Goal: Task Accomplishment & Management: Manage account settings

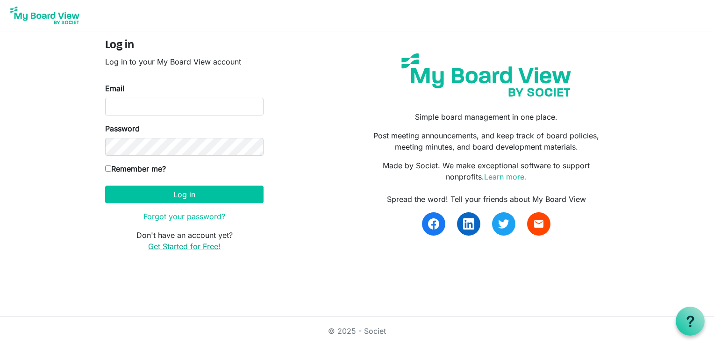
click at [173, 245] on link "Get Started for Free!" at bounding box center [184, 246] width 72 height 9
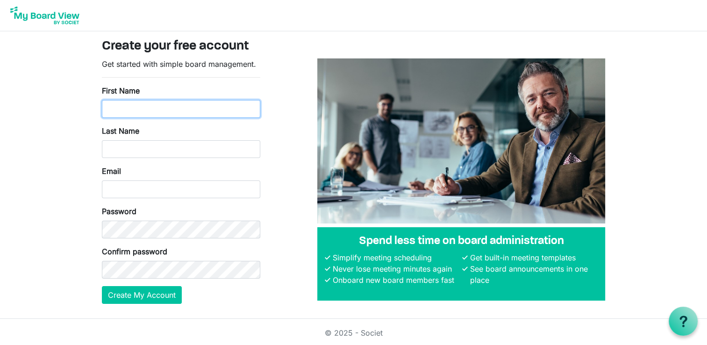
click at [121, 108] on input "First Name" at bounding box center [181, 109] width 158 height 18
type input "Merinda"
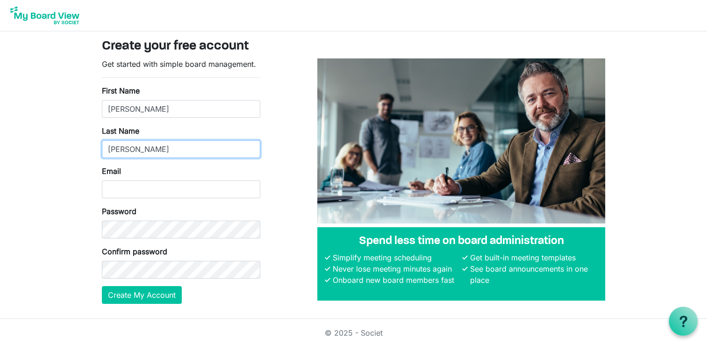
type input "Cutler"
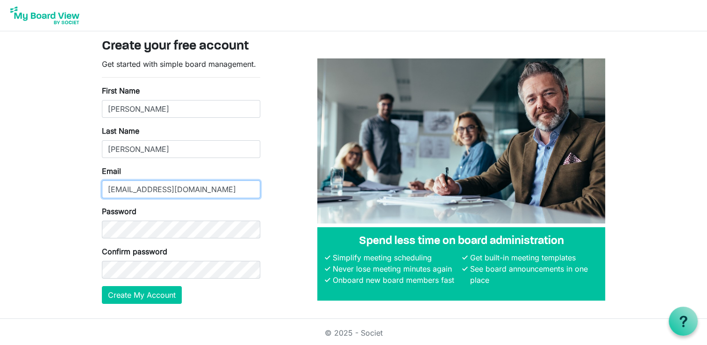
type input "executive.director@unshelteredutah.org"
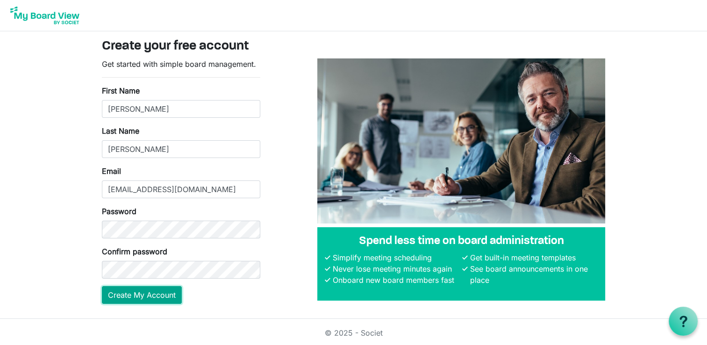
click at [149, 296] on button "Create My Account" at bounding box center [142, 295] width 80 height 18
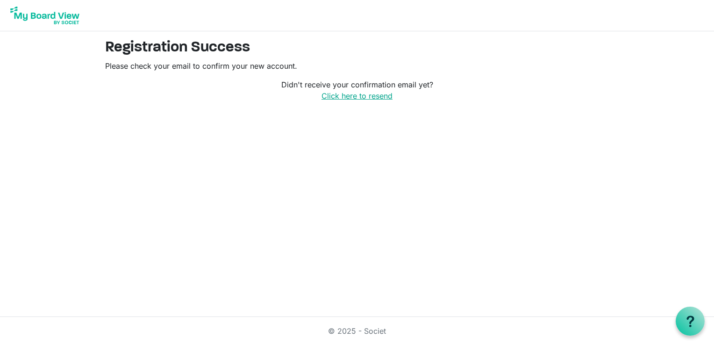
click at [343, 98] on link "Click here to resend" at bounding box center [356, 95] width 71 height 9
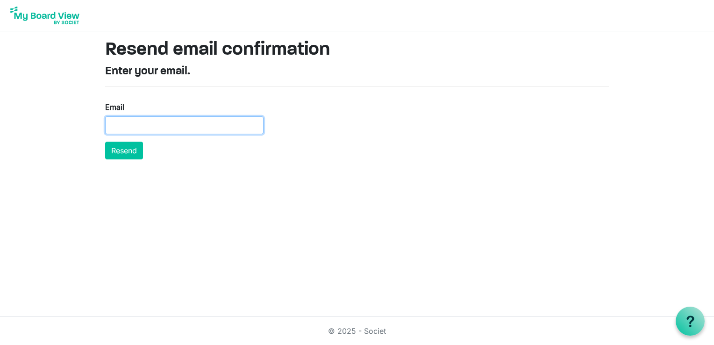
click at [125, 122] on input "Email" at bounding box center [184, 125] width 158 height 18
type input "executive.director@unshelteredutah.org"
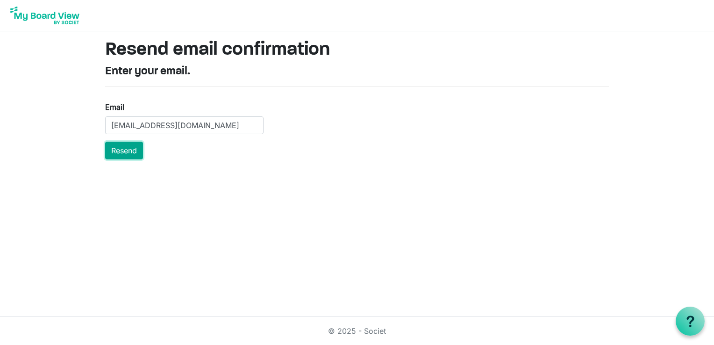
click at [121, 148] on button "Resend" at bounding box center [124, 151] width 38 height 18
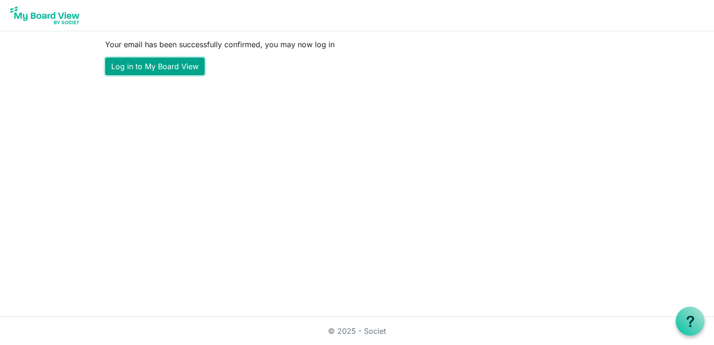
click at [145, 67] on link "Log in to My Board View" at bounding box center [155, 66] width 100 height 18
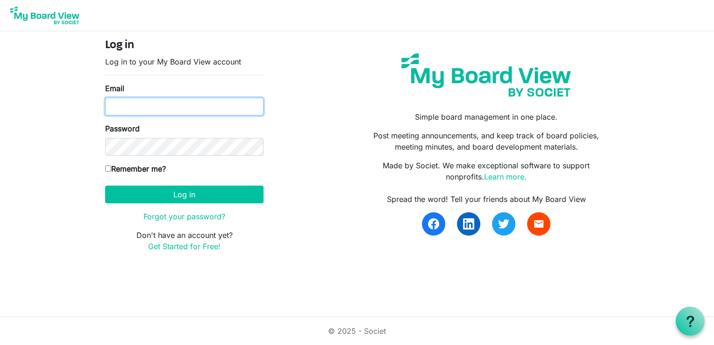
click at [132, 105] on input "Email" at bounding box center [184, 107] width 158 height 18
type input "[EMAIL_ADDRESS][DOMAIN_NAME]"
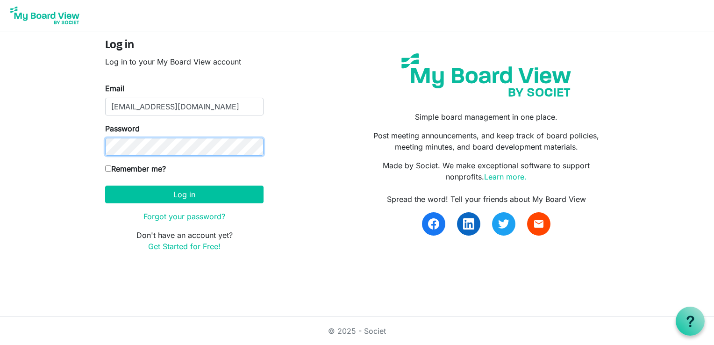
click at [105, 185] on button "Log in" at bounding box center [184, 194] width 158 height 18
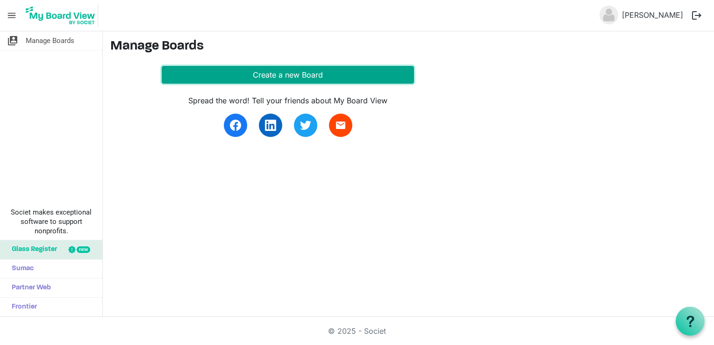
click at [270, 70] on button "Create a new Board" at bounding box center [288, 75] width 252 height 18
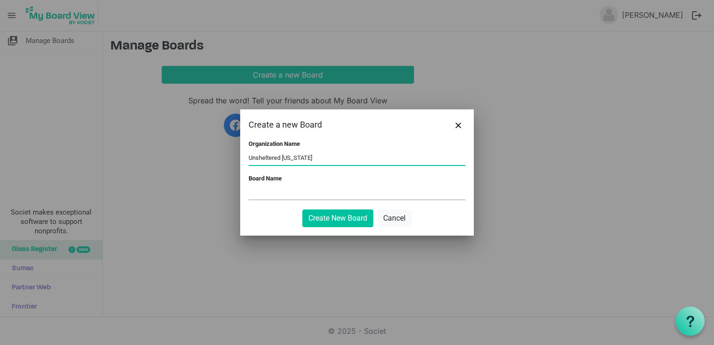
type input "Unsheltered Utah"
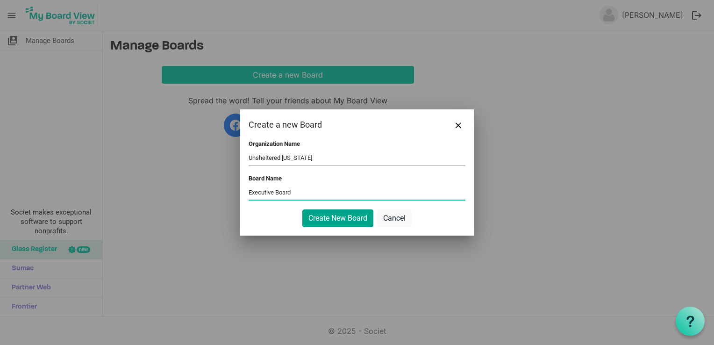
type input "Executive Board"
click at [336, 221] on button "Create New Board" at bounding box center [337, 218] width 71 height 18
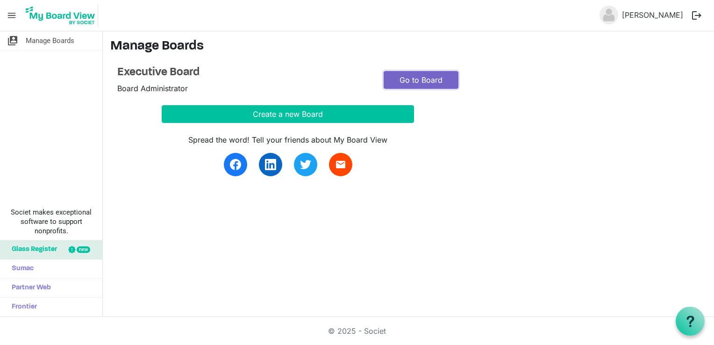
click at [407, 81] on link "Go to Board" at bounding box center [421, 80] width 75 height 18
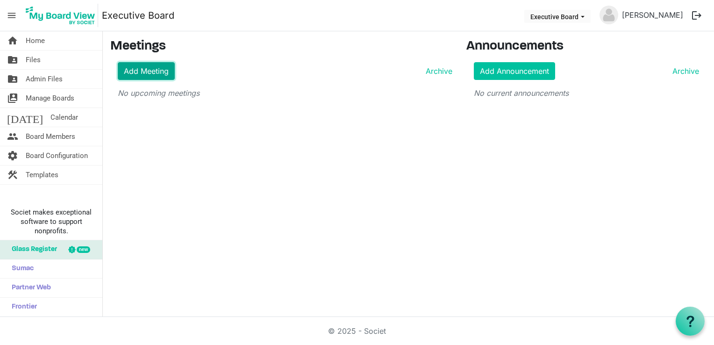
click at [155, 68] on link "Add Meeting" at bounding box center [146, 71] width 57 height 18
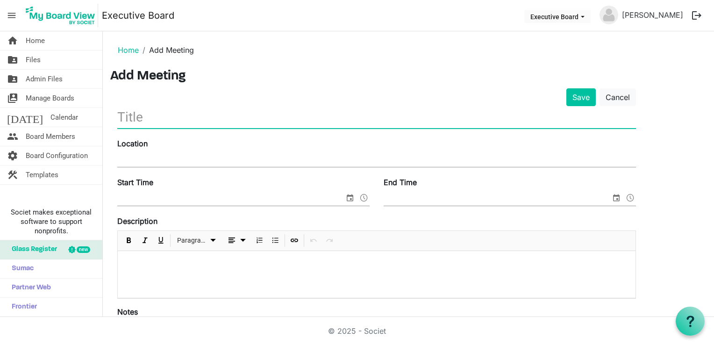
click at [140, 116] on input "text" at bounding box center [376, 117] width 519 height 22
type input "Executive Board Meeting"
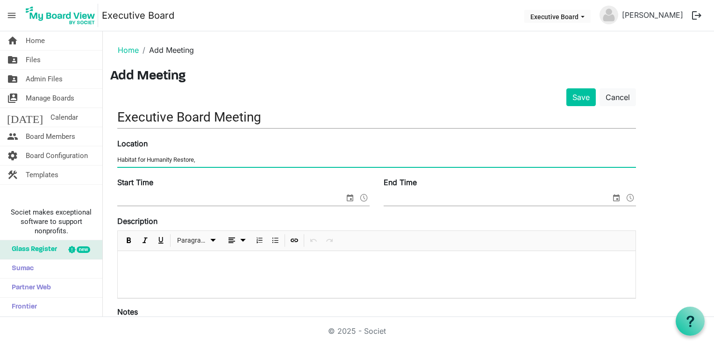
paste input "Office (1276 S. 500 W., SLC)"
type input "Habitat for Humanity Office (1276 S. 500 W., SLC)"
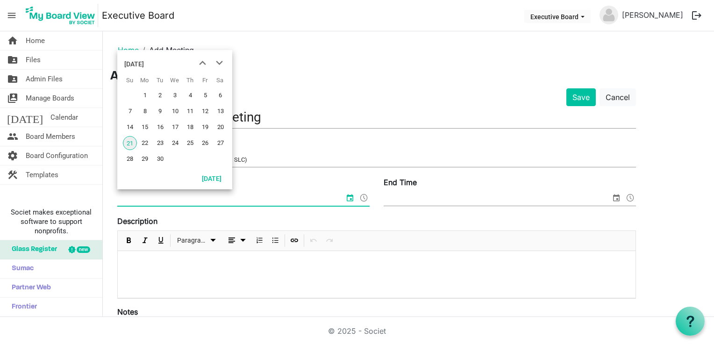
click at [157, 196] on input "Start Time" at bounding box center [230, 199] width 227 height 14
type input "7:30pm"
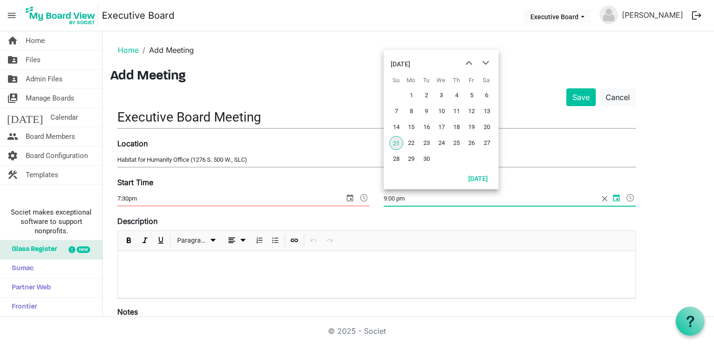
type input "9:00 pm"
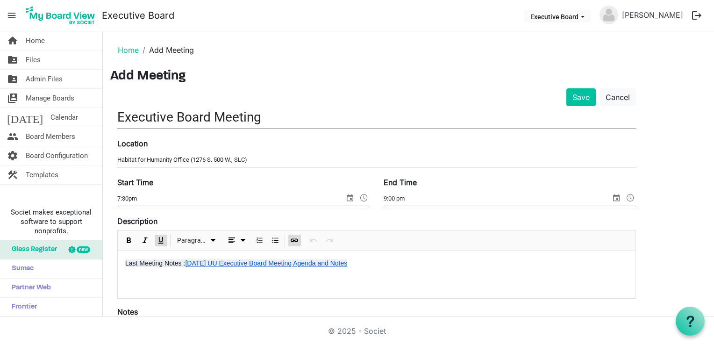
click at [432, 273] on div "Last Meeting Notes : 7 September 2025 UU Executive Board Meeting Agenda and Not…" at bounding box center [377, 274] width 518 height 47
click at [224, 263] on link "7 September 2025 UU Executive Board Meeting Agenda and Notes" at bounding box center [266, 262] width 162 height 7
click at [265, 262] on link "7 September 2025 UU Executive Board Meeting Agenda and Notes" at bounding box center [266, 262] width 162 height 7
click at [303, 281] on span "Edit Link" at bounding box center [301, 282] width 11 height 12
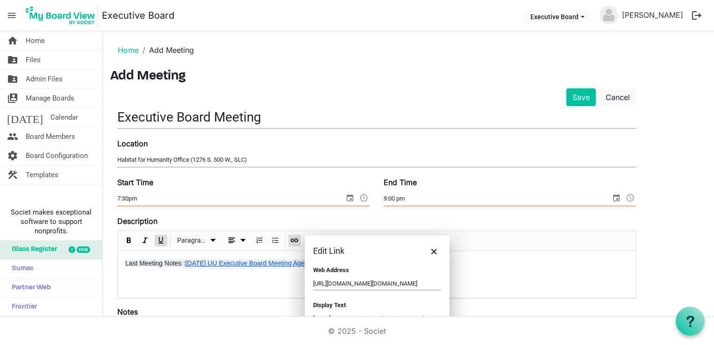
click at [493, 263] on p "Last Meeting Notes : 7 September 2025 UU Executive Board Meeting Agenda and Not…" at bounding box center [376, 263] width 503 height 10
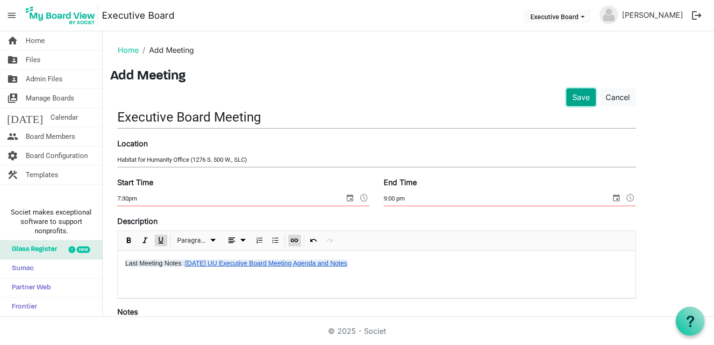
click at [584, 96] on button "Save" at bounding box center [580, 97] width 29 height 18
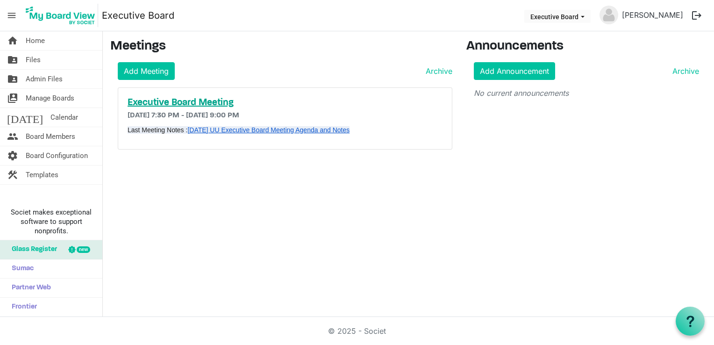
click at [198, 101] on h5 "Executive Board Meeting" at bounding box center [285, 102] width 315 height 11
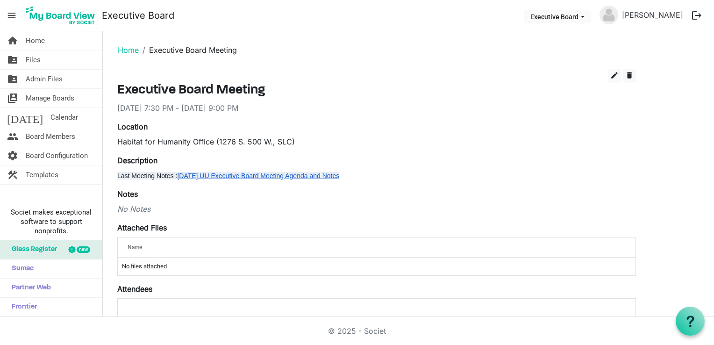
click at [121, 87] on h3 "Executive Board Meeting" at bounding box center [376, 91] width 519 height 16
click at [616, 74] on span "edit" at bounding box center [614, 75] width 8 height 8
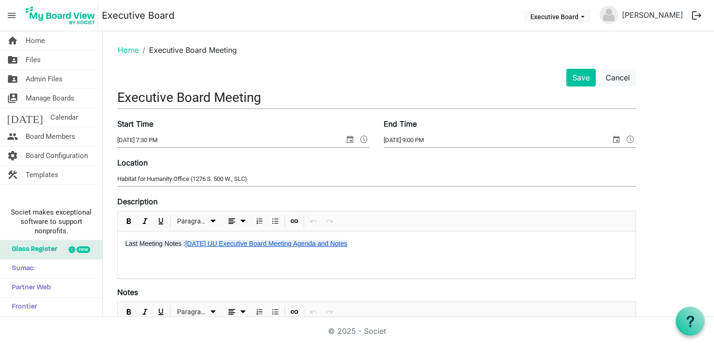
click at [117, 93] on input "Executive Board Meeting" at bounding box center [376, 97] width 519 height 22
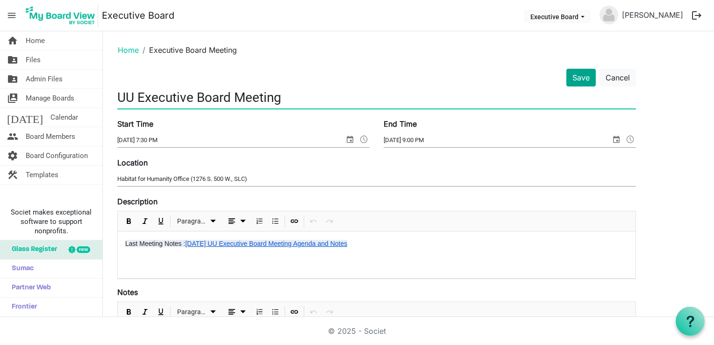
type input "UU Executive Board Meeting"
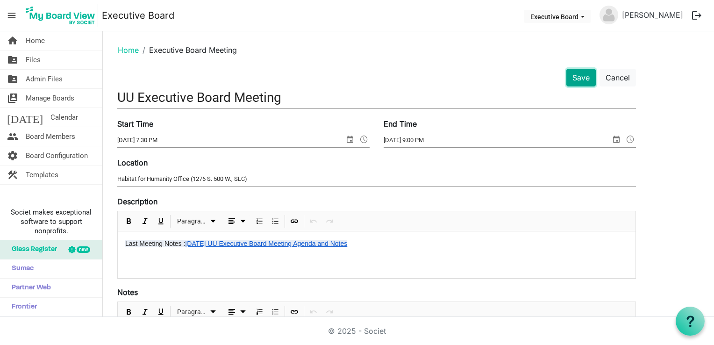
click at [582, 76] on button "Save" at bounding box center [580, 78] width 29 height 18
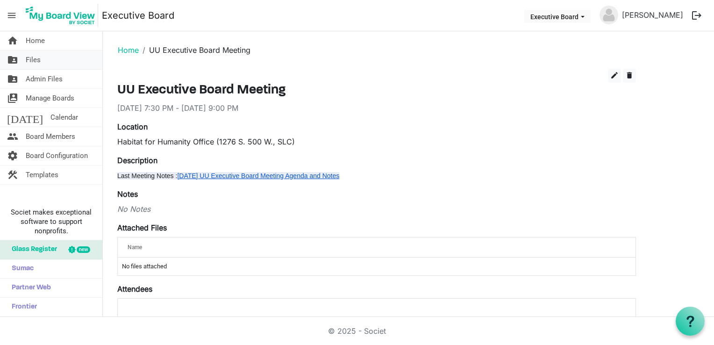
click at [34, 61] on span "Files" at bounding box center [33, 59] width 15 height 19
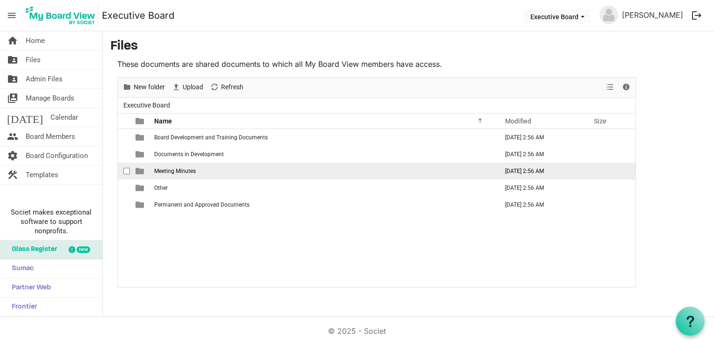
click at [174, 173] on span "Meeting Minutes" at bounding box center [175, 171] width 42 height 7
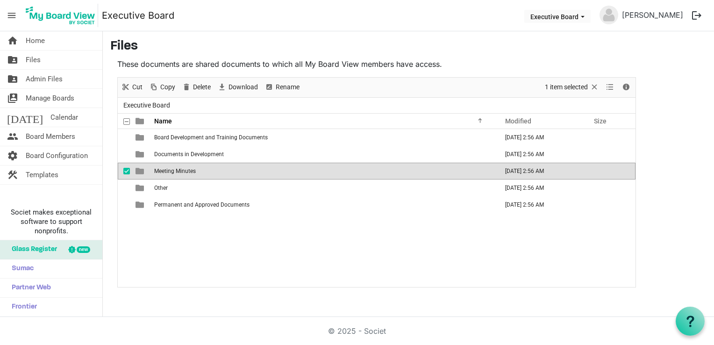
click at [174, 173] on span "Meeting Minutes" at bounding box center [175, 171] width 42 height 7
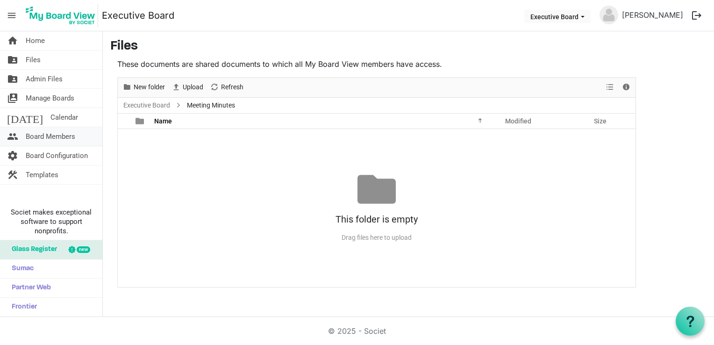
click at [54, 133] on span "Board Members" at bounding box center [51, 136] width 50 height 19
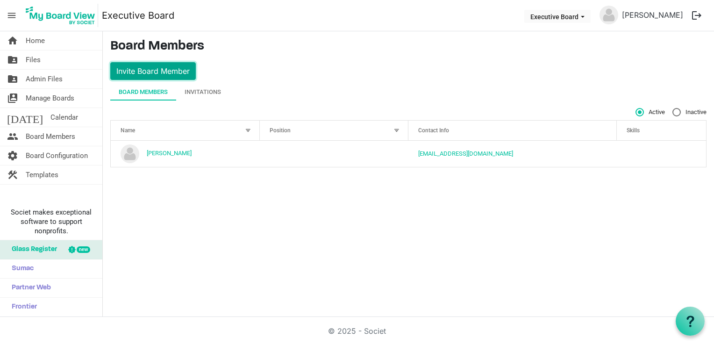
click at [170, 67] on button "Invite Board Member" at bounding box center [152, 71] width 85 height 18
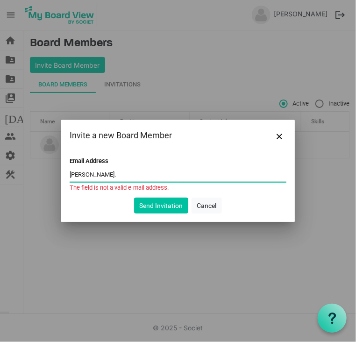
paste input "[PERSON_NAME] <[PERSON_NAME][EMAIL_ADDRESS][DOMAIN_NAME]>"
click at [108, 172] on input "Carin Crowe <carin@habitatsaltlake.org>" at bounding box center [178, 175] width 217 height 14
click at [150, 175] on input "carin@habitatsaltlake.org>" at bounding box center [178, 175] width 217 height 14
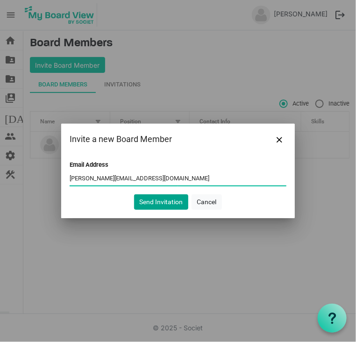
type input "carin@habitatsaltlake.org"
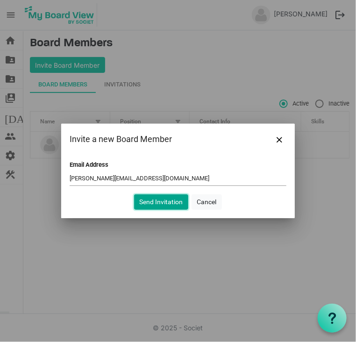
click at [161, 199] on button "Send Invitation" at bounding box center [161, 202] width 54 height 16
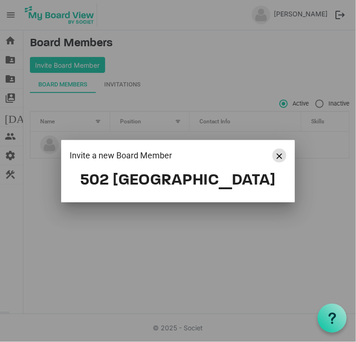
click at [277, 156] on span "Close" at bounding box center [280, 156] width 6 height 6
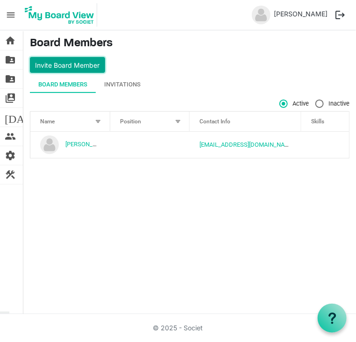
click at [66, 62] on button "Invite Board Member" at bounding box center [67, 65] width 75 height 16
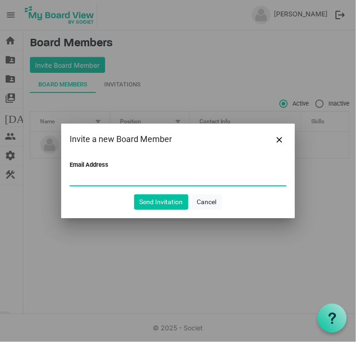
paste input "Carin Crowe <carin@habitatsaltlake.org>"
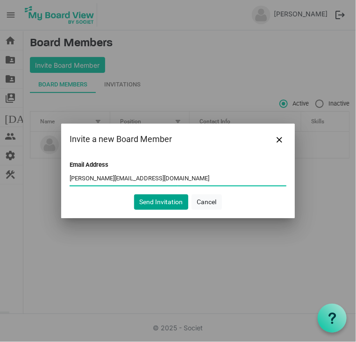
type input "carin@habitatsaltlake.org"
click at [165, 201] on button "Send Invitation" at bounding box center [161, 202] width 54 height 16
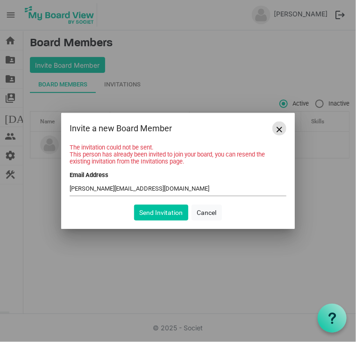
click at [284, 128] on button "Close" at bounding box center [279, 128] width 14 height 14
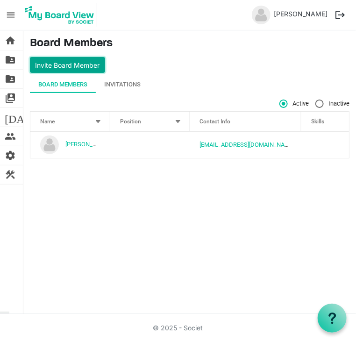
click at [73, 63] on button "Invite Board Member" at bounding box center [67, 65] width 75 height 16
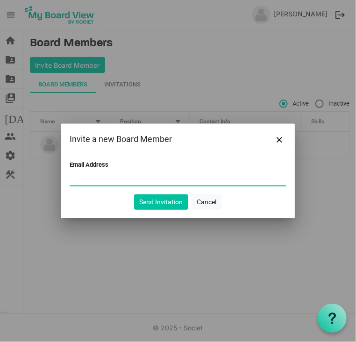
click at [98, 178] on input "Email Address" at bounding box center [178, 178] width 217 height 14
paste input "miriamalvaradoallred@gmail.com"
type input "miriamalvaradoallred@gmail.com"
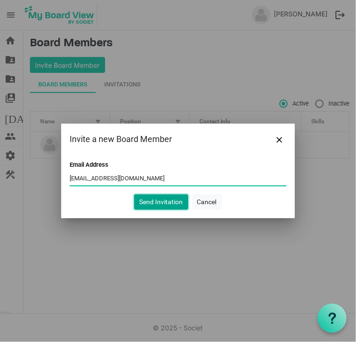
click at [162, 202] on button "Send Invitation" at bounding box center [161, 202] width 54 height 16
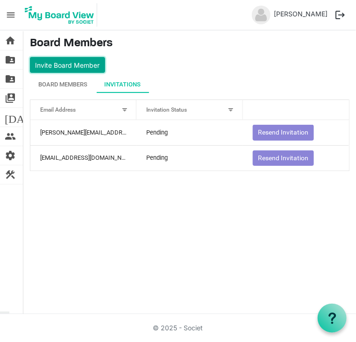
click at [73, 64] on button "Invite Board Member" at bounding box center [67, 65] width 75 height 16
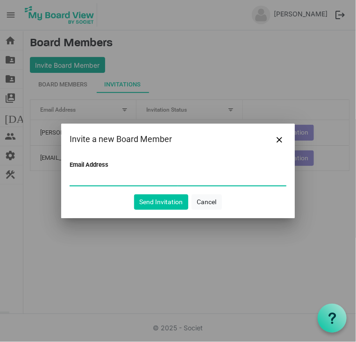
paste input "robin.troxell68@gmail.com"
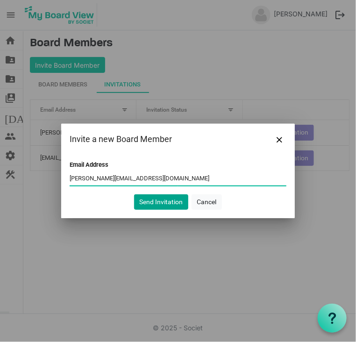
type input "robin.troxell68@gmail.com"
click at [163, 203] on button "Send Invitation" at bounding box center [161, 202] width 54 height 16
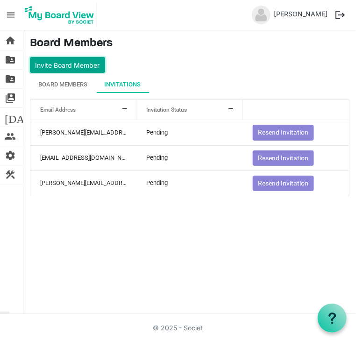
click at [54, 61] on button "Invite Board Member" at bounding box center [67, 65] width 75 height 16
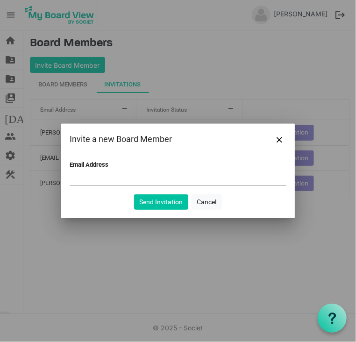
click at [77, 181] on input "Email Address" at bounding box center [178, 178] width 217 height 14
type input ";"
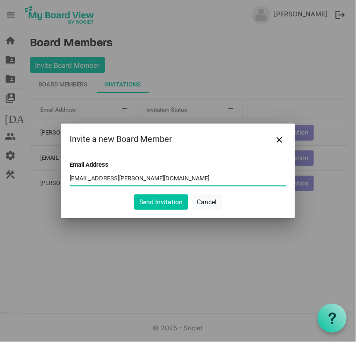
type input "lauren.leinenbach@unshelteredutah.org"
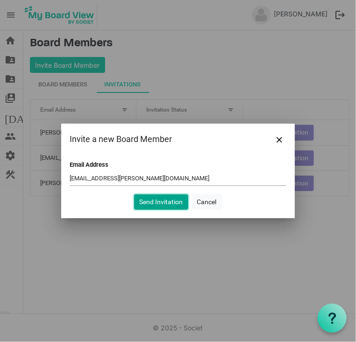
click at [172, 201] on button "Send Invitation" at bounding box center [161, 202] width 54 height 16
click at [150, 199] on button "Send Invitation" at bounding box center [161, 202] width 54 height 16
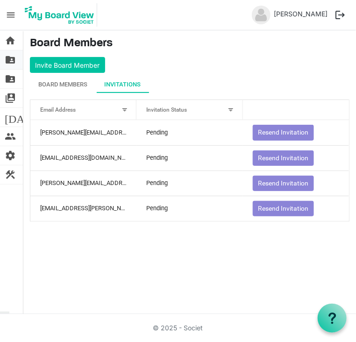
click at [11, 58] on span "folder_shared" at bounding box center [10, 59] width 11 height 19
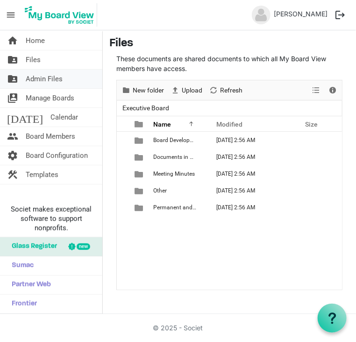
click at [26, 82] on span "Admin Files" at bounding box center [44, 79] width 37 height 19
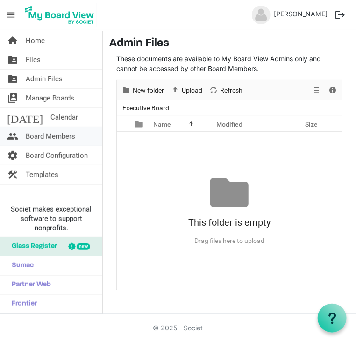
click at [42, 141] on span "Board Members" at bounding box center [51, 136] width 50 height 19
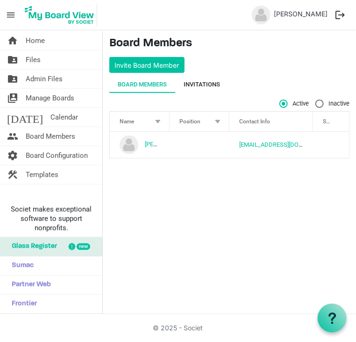
click at [206, 80] on div "Invitations" at bounding box center [202, 84] width 36 height 9
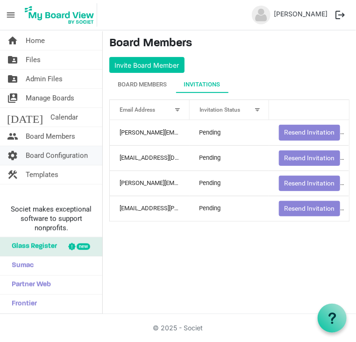
click at [56, 156] on span "Board Configuration" at bounding box center [57, 155] width 62 height 19
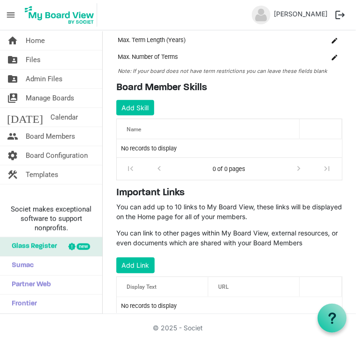
scroll to position [99, 0]
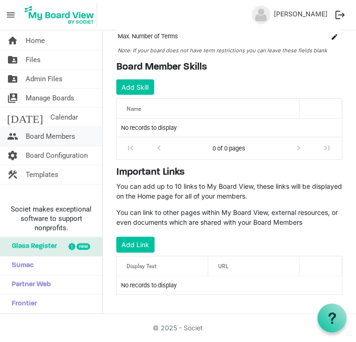
click at [40, 137] on span "Board Members" at bounding box center [51, 136] width 50 height 19
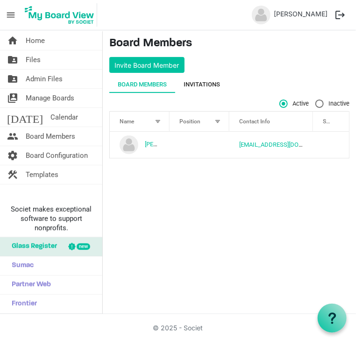
click at [198, 84] on div "Invitations" at bounding box center [202, 84] width 36 height 9
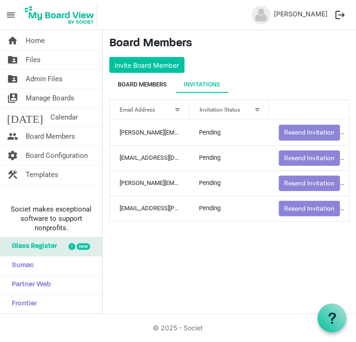
click at [138, 81] on div "Board Members" at bounding box center [142, 84] width 49 height 9
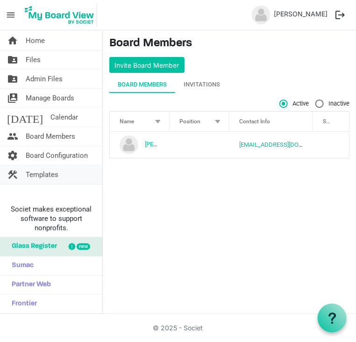
click at [58, 170] on link "construction Templates" at bounding box center [51, 174] width 102 height 19
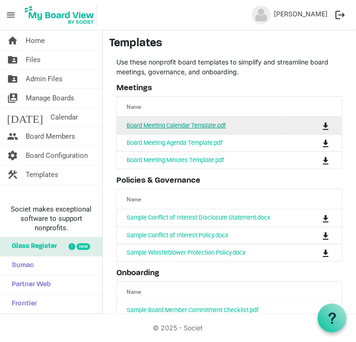
click at [172, 122] on link "Board Meeting Calendar Template.pdf" at bounding box center [177, 125] width 100 height 7
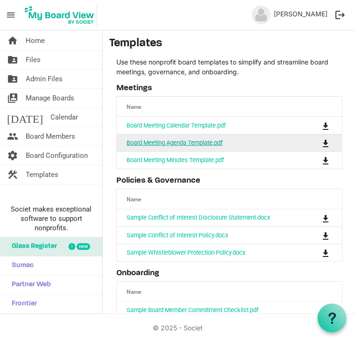
click at [157, 141] on link "Board Meeting Agenda Template.pdf" at bounding box center [175, 142] width 96 height 7
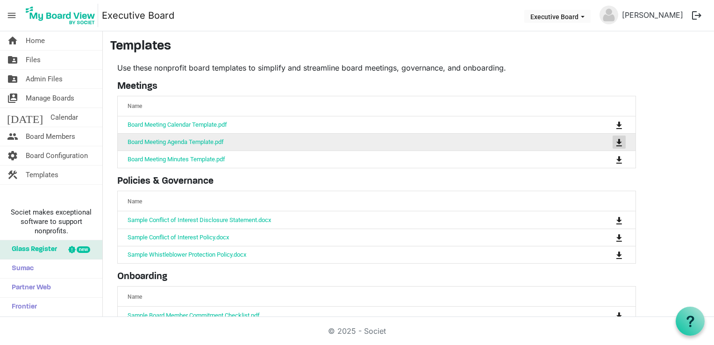
click at [616, 145] on span "is Command column column header" at bounding box center [619, 142] width 6 height 7
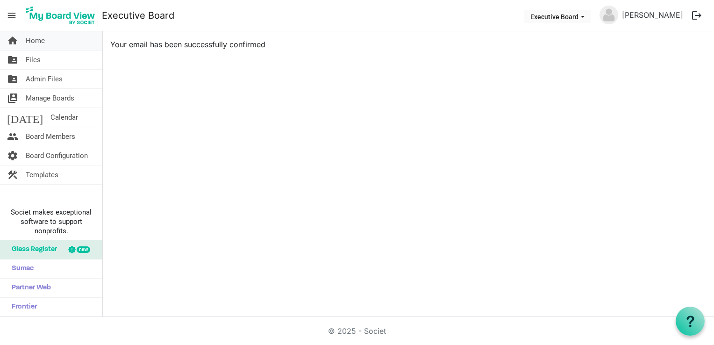
click at [32, 43] on span "Home" at bounding box center [35, 40] width 19 height 19
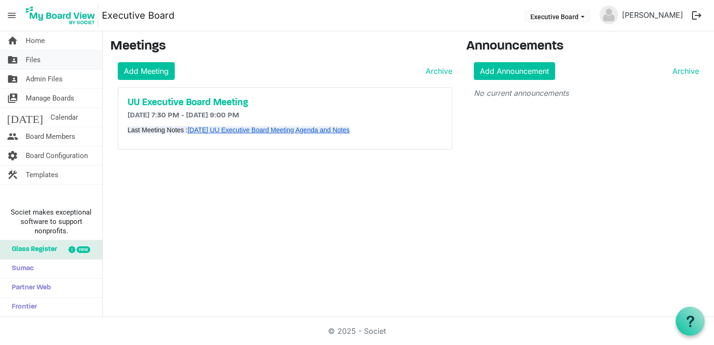
click at [34, 61] on span "Files" at bounding box center [33, 59] width 15 height 19
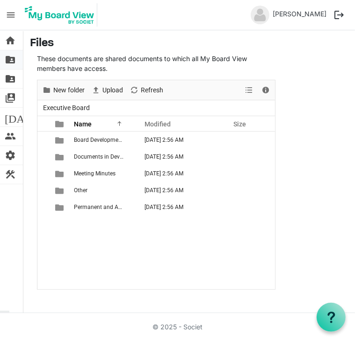
click at [10, 57] on span "folder_shared" at bounding box center [10, 59] width 11 height 19
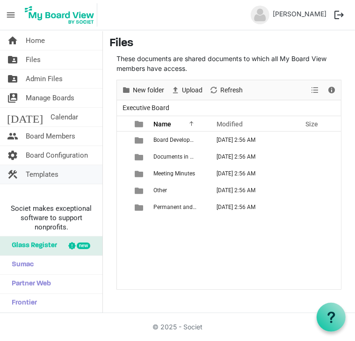
click at [34, 173] on span "Templates" at bounding box center [42, 174] width 33 height 19
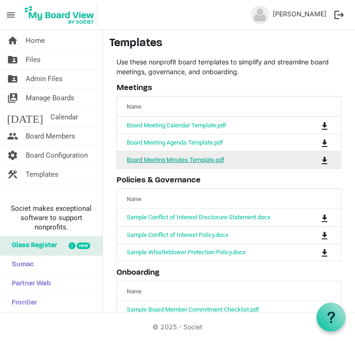
click at [168, 158] on link "Board Meeting Minutes Template.pdf" at bounding box center [176, 159] width 98 height 7
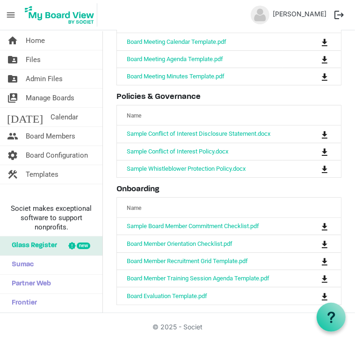
scroll to position [86, 0]
